Goal: Task Accomplishment & Management: Manage account settings

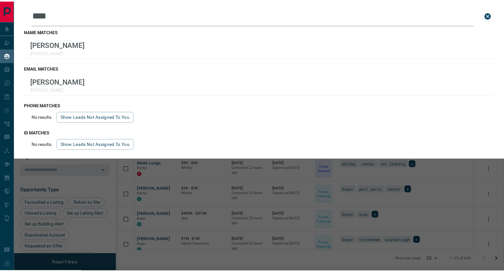
scroll to position [209, 383]
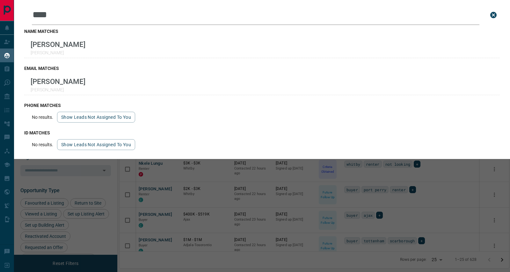
click at [494, 15] on icon "close search bar" at bounding box center [494, 15] width 8 height 8
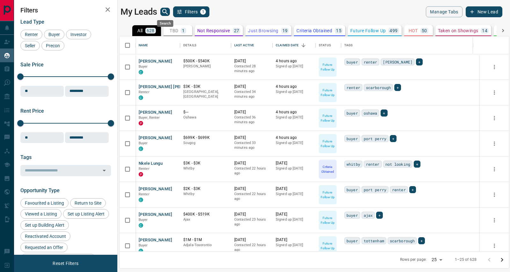
click at [163, 11] on icon "search button" at bounding box center [164, 11] width 5 height 5
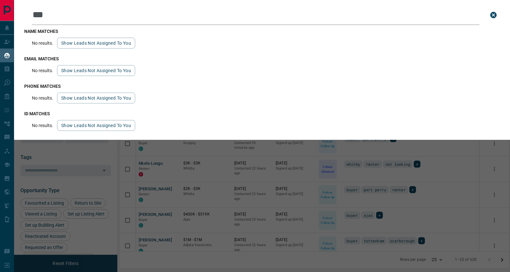
type input "****"
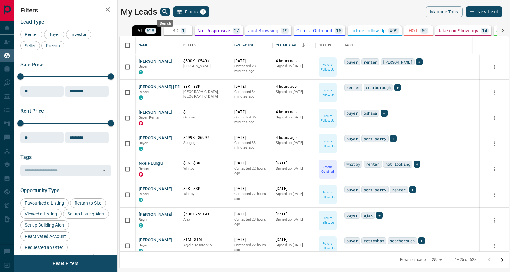
click at [166, 13] on icon "search button" at bounding box center [165, 12] width 8 height 8
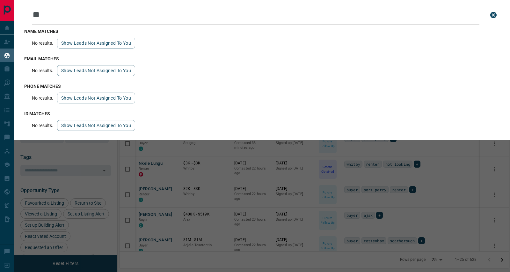
type input "*"
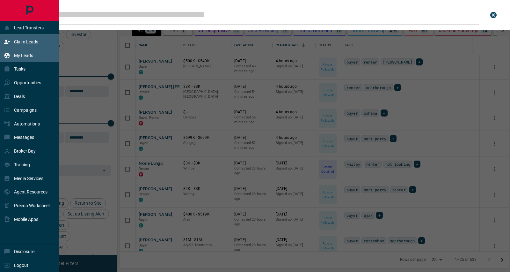
click at [20, 43] on p "Claim Leads" at bounding box center [26, 41] width 24 height 5
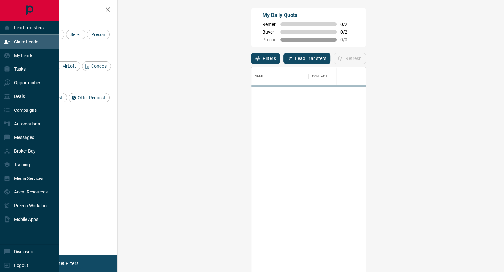
scroll to position [201, 366]
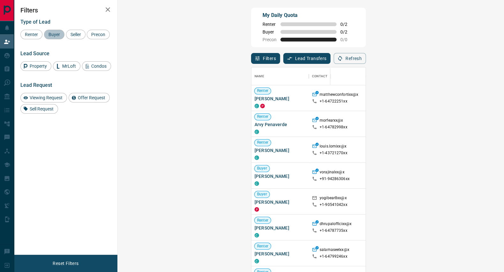
click at [58, 33] on span "Buyer" at bounding box center [54, 34] width 16 height 5
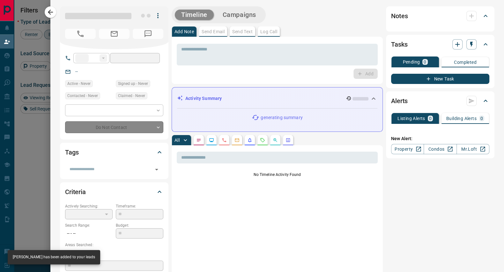
type input "**"
type input "**********"
type input "**"
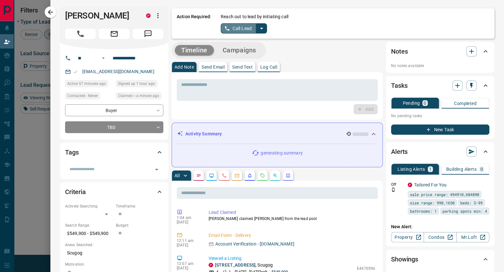
click at [230, 30] on button "Call Lead" at bounding box center [238, 28] width 35 height 10
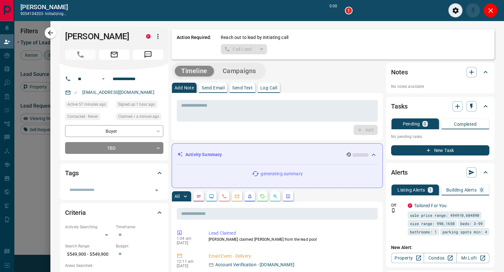
scroll to position [185, 366]
click at [493, 9] on icon "Close" at bounding box center [491, 11] width 8 height 8
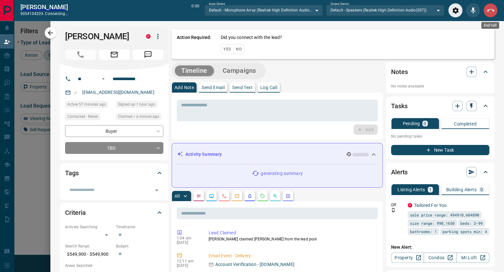
click at [489, 10] on icon "End Call" at bounding box center [491, 11] width 8 height 8
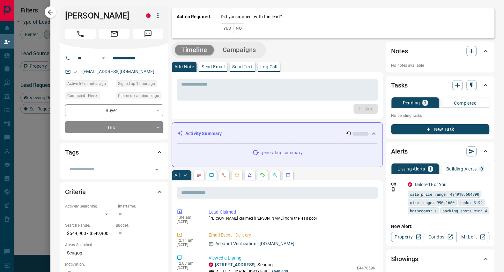
scroll to position [201, 366]
click at [233, 26] on button "No" at bounding box center [238, 28] width 11 height 10
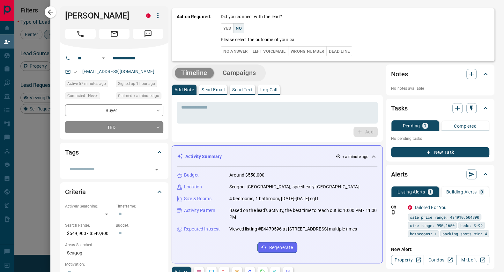
click at [234, 49] on button "No Answer" at bounding box center [235, 51] width 29 height 10
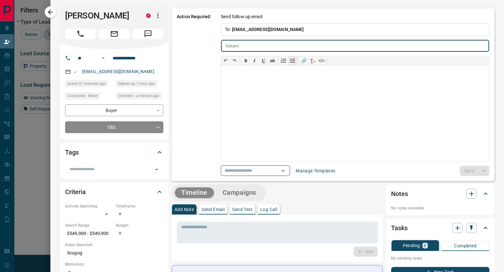
type input "**********"
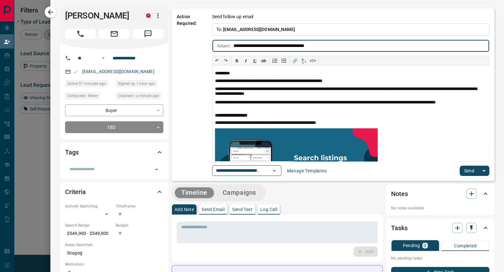
click at [466, 169] on button "Send" at bounding box center [468, 170] width 19 height 10
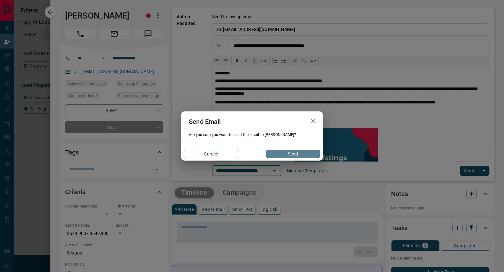
click at [289, 150] on button "Send" at bounding box center [293, 154] width 55 height 8
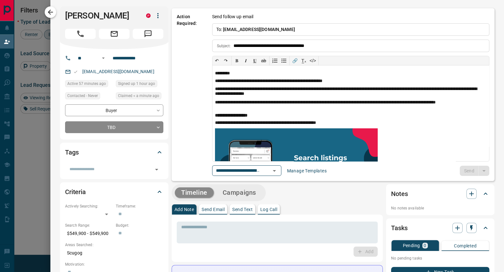
click at [54, 12] on icon "button" at bounding box center [51, 12] width 8 height 8
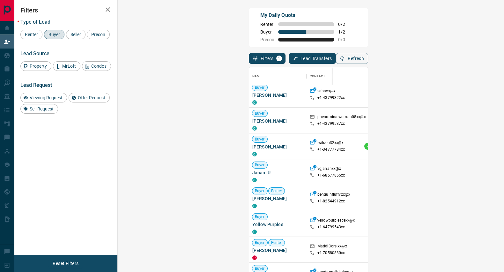
scroll to position [1534, 0]
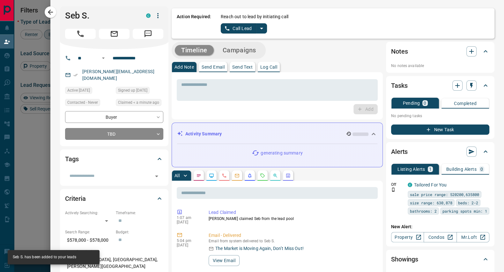
click at [235, 28] on button "Call Lead" at bounding box center [238, 28] width 35 height 10
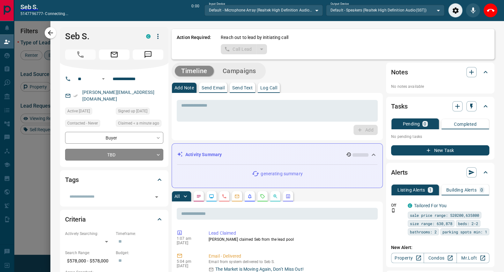
scroll to position [185, 366]
click at [491, 10] on icon "End Call" at bounding box center [491, 11] width 8 height 8
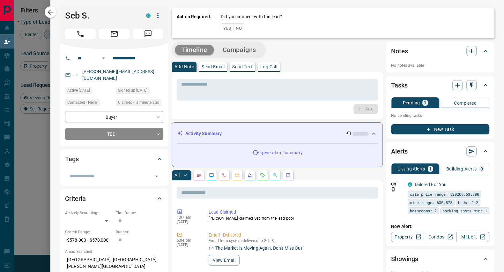
scroll to position [201, 366]
click at [233, 26] on button "No" at bounding box center [238, 28] width 11 height 10
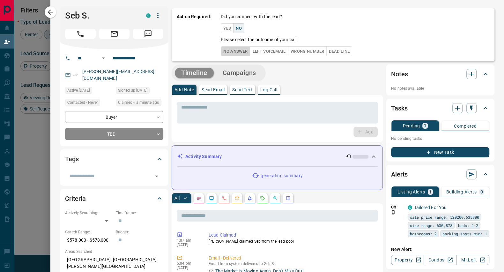
click at [230, 51] on button "No Answer" at bounding box center [235, 51] width 29 height 10
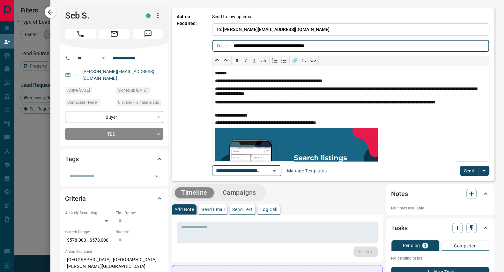
click at [460, 168] on button "Send" at bounding box center [468, 170] width 19 height 10
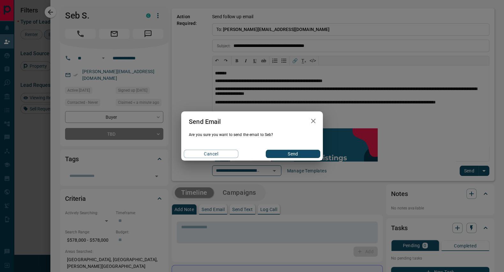
click at [291, 152] on button "Send" at bounding box center [293, 154] width 55 height 8
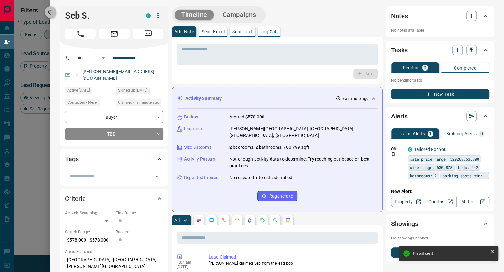
click at [50, 11] on icon "button" at bounding box center [50, 12] width 5 height 5
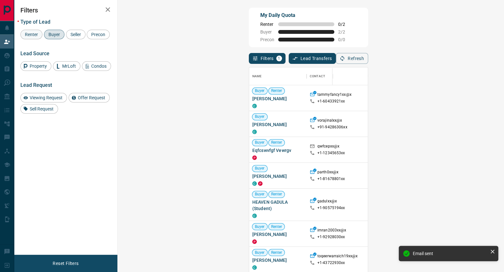
click at [36, 34] on span "Renter" at bounding box center [32, 34] width 18 height 5
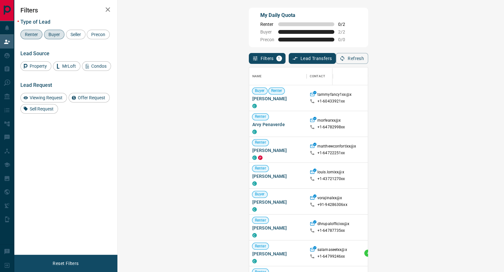
click at [50, 34] on span "Buyer" at bounding box center [54, 34] width 16 height 5
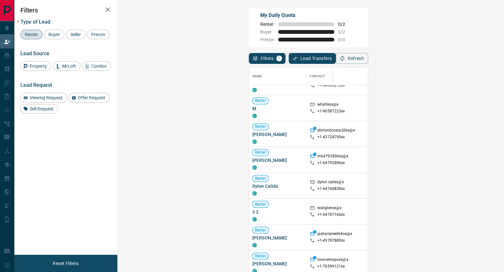
scroll to position [3569, 0]
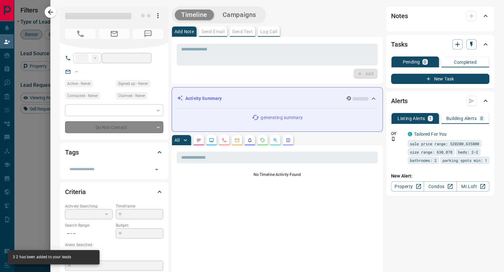
type input "**"
type input "**********"
type input "**"
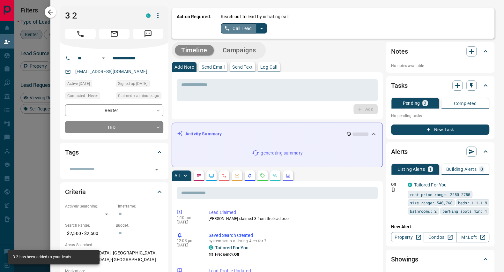
click at [238, 32] on button "Call Lead" at bounding box center [238, 28] width 35 height 10
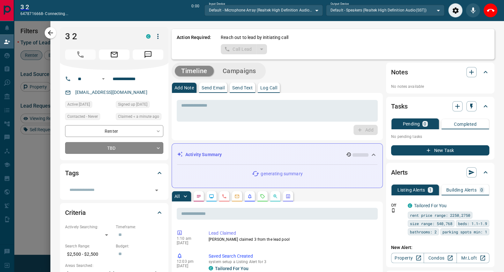
scroll to position [185, 366]
click at [496, 8] on button "End Call" at bounding box center [490, 10] width 14 height 14
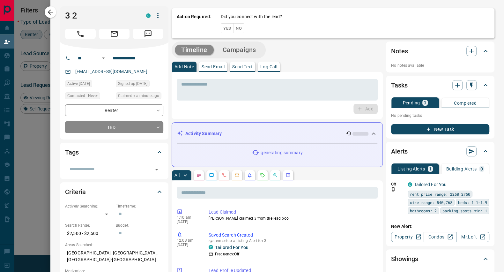
scroll to position [201, 366]
click at [234, 31] on button "No" at bounding box center [238, 28] width 11 height 10
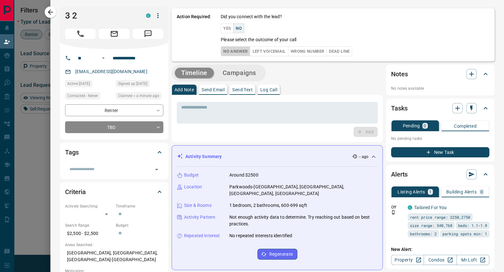
click at [237, 53] on button "No Answer" at bounding box center [235, 51] width 29 height 10
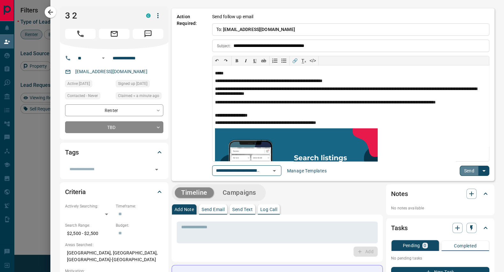
click at [467, 167] on button "Send" at bounding box center [468, 170] width 19 height 10
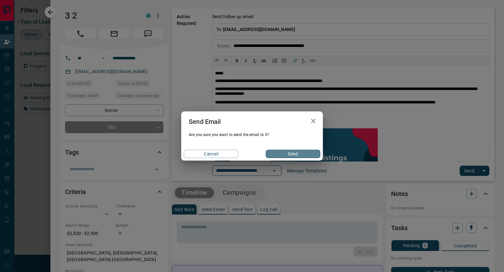
click at [282, 153] on button "Send" at bounding box center [293, 154] width 55 height 8
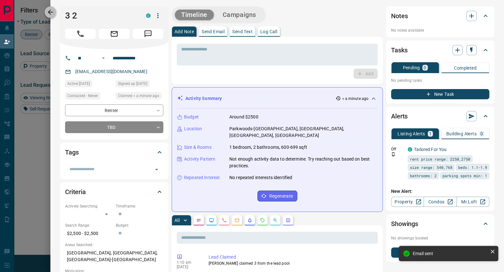
click at [52, 11] on icon "button" at bounding box center [51, 12] width 8 height 8
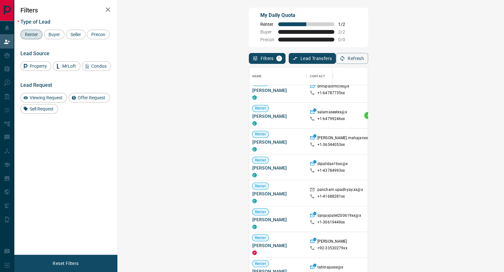
scroll to position [140, 0]
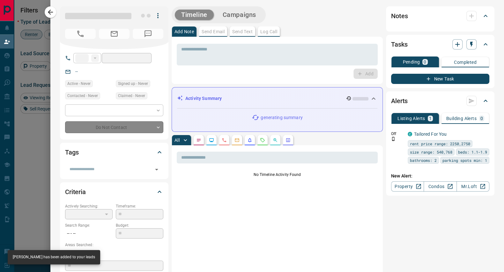
type input "**"
type input "**********"
type input "**"
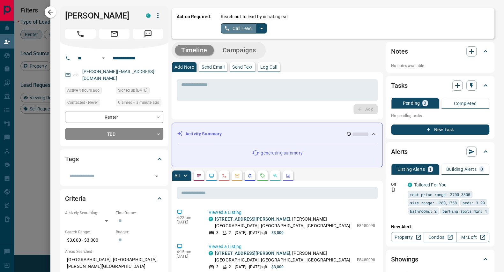
click at [237, 26] on button "Call Lead" at bounding box center [238, 28] width 35 height 10
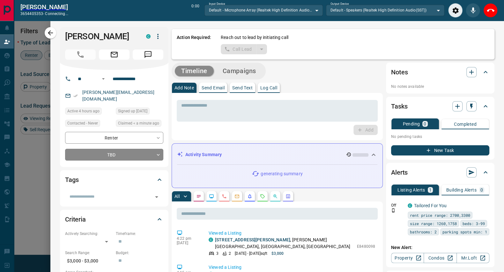
scroll to position [185, 366]
click at [492, 10] on icon "End Call" at bounding box center [491, 10] width 8 height 3
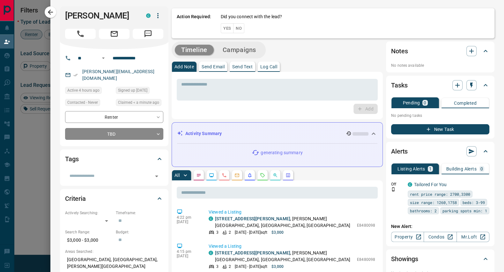
scroll to position [201, 366]
click at [233, 26] on button "No" at bounding box center [238, 28] width 11 height 10
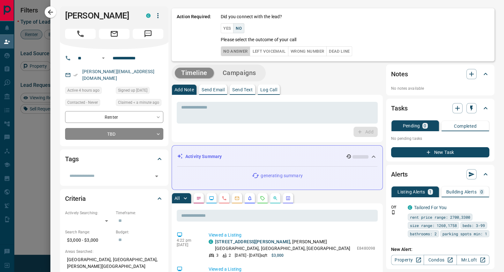
click at [231, 49] on button "No Answer" at bounding box center [235, 51] width 29 height 10
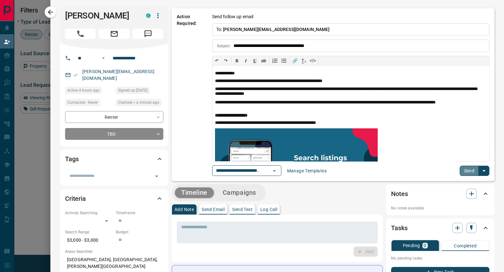
click at [461, 166] on button "Send" at bounding box center [468, 170] width 19 height 10
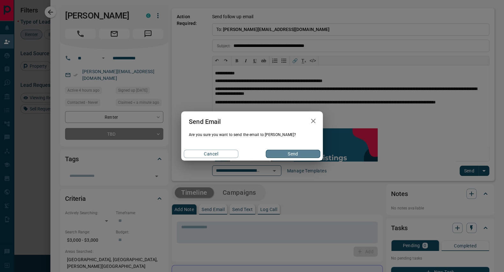
click at [284, 153] on button "Send" at bounding box center [293, 154] width 55 height 8
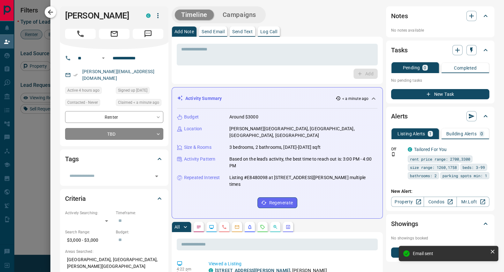
click at [48, 12] on icon "button" at bounding box center [51, 12] width 8 height 8
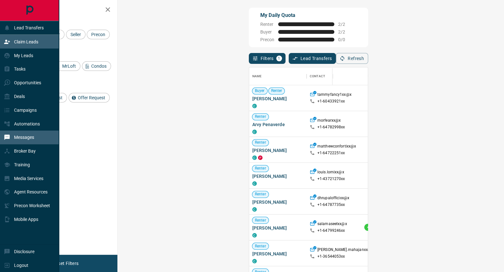
click at [32, 136] on p "Messages" at bounding box center [24, 137] width 20 height 5
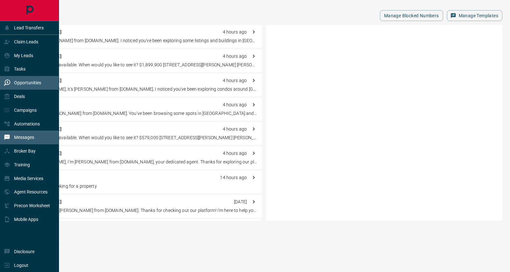
click at [41, 81] on div "Opportunities" at bounding box center [29, 83] width 59 height 14
